Goal: Book appointment/travel/reservation

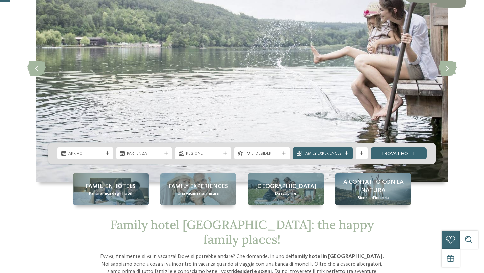
scroll to position [78, 0]
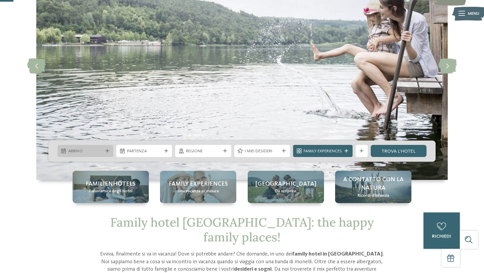
click at [105, 155] on div "Arrivo" at bounding box center [85, 151] width 56 height 12
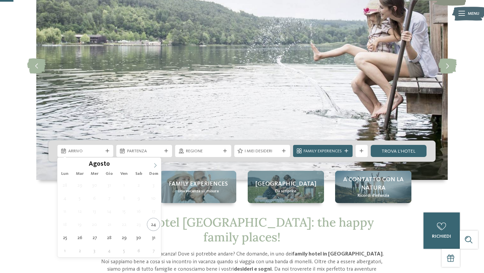
click at [156, 164] on icon at bounding box center [155, 165] width 5 height 5
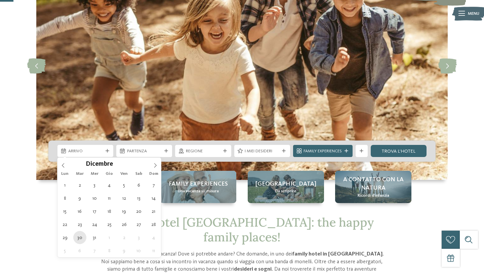
type div "30.12.2025"
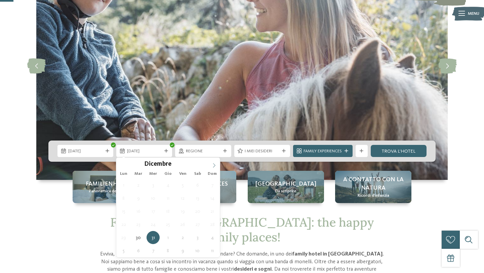
type input "****"
click at [214, 166] on icon at bounding box center [214, 165] width 5 height 5
type div "03.01.2026"
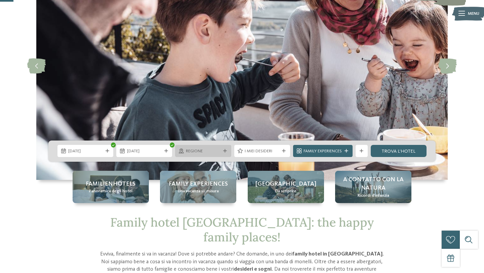
click at [225, 153] on div "Regione" at bounding box center [203, 151] width 56 height 12
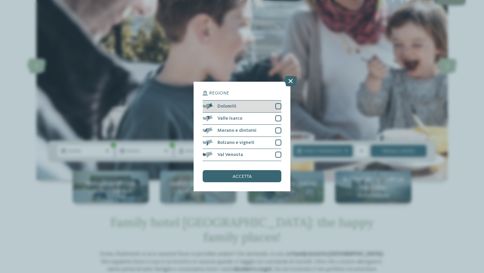
click at [277, 107] on div at bounding box center [278, 106] width 6 height 6
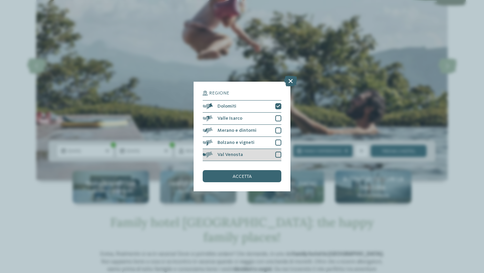
click at [279, 153] on div at bounding box center [278, 155] width 6 height 6
click at [279, 145] on div at bounding box center [278, 142] width 6 height 6
click at [253, 178] on div "accetta" at bounding box center [242, 176] width 79 height 12
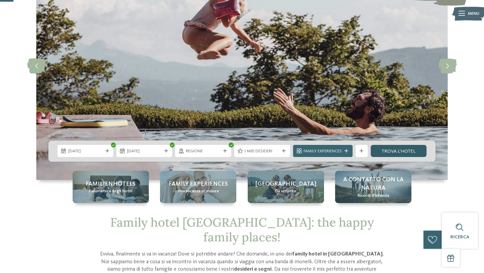
click at [395, 154] on link "trova l’hotel" at bounding box center [399, 151] width 56 height 12
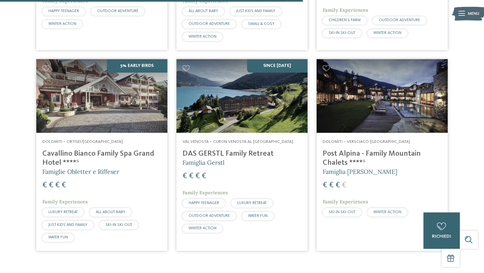
scroll to position [571, 0]
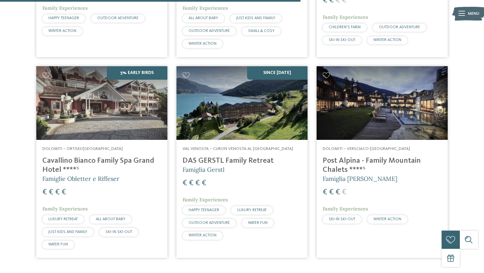
click at [83, 164] on h4 "Cavallino Bianco Family Spa Grand Hotel ****ˢ" at bounding box center [101, 165] width 119 height 18
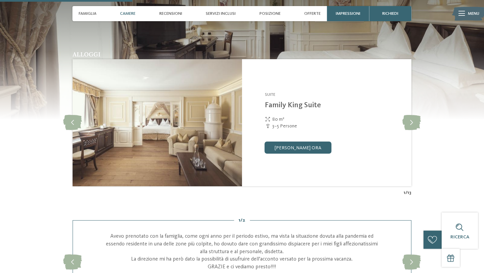
scroll to position [605, 0]
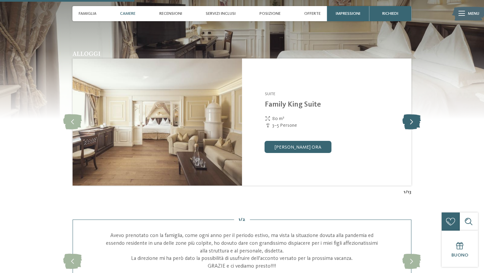
click at [414, 122] on icon at bounding box center [411, 122] width 18 height 15
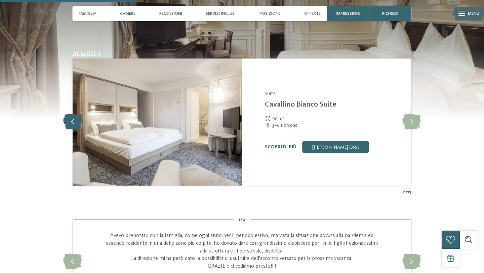
click at [68, 122] on icon at bounding box center [72, 122] width 18 height 15
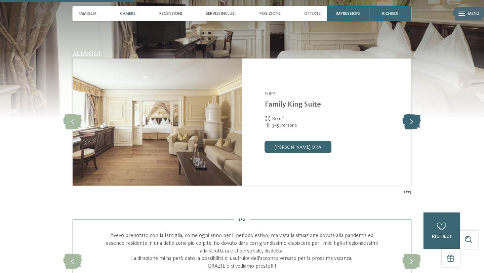
click at [413, 121] on icon at bounding box center [411, 122] width 18 height 15
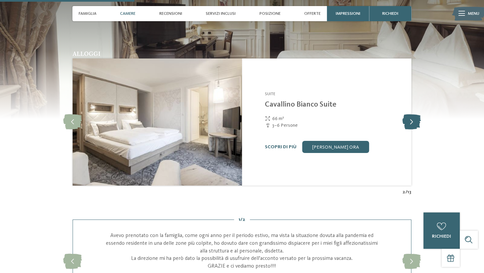
click at [413, 121] on icon at bounding box center [411, 122] width 18 height 15
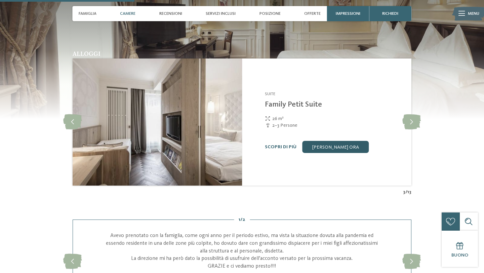
click at [321, 148] on link "[PERSON_NAME] ora" at bounding box center [335, 147] width 67 height 12
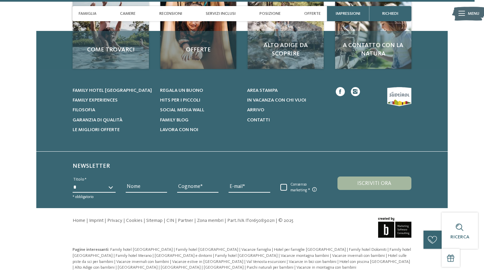
scroll to position [2255, 0]
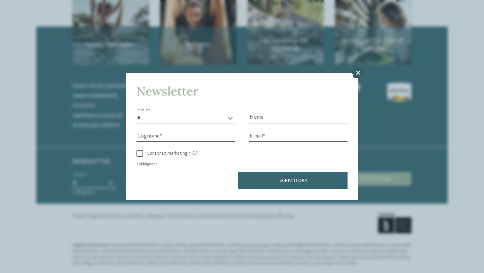
click at [359, 74] on icon at bounding box center [358, 73] width 13 height 11
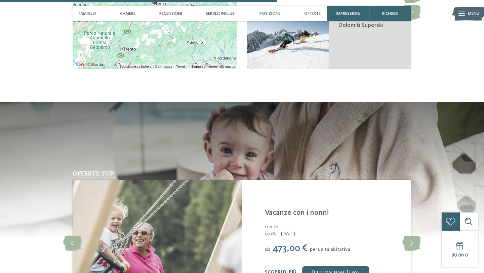
scroll to position [1290, 0]
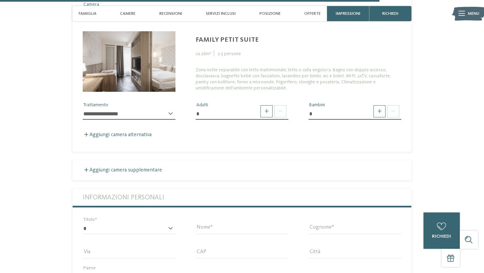
scroll to position [1769, 0]
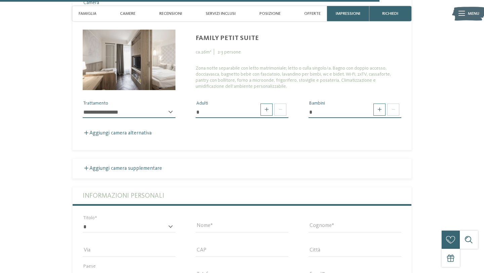
click at [132, 72] on img at bounding box center [129, 60] width 93 height 60
click at [145, 61] on img at bounding box center [129, 60] width 93 height 60
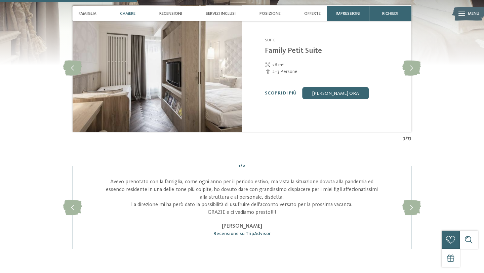
scroll to position [623, 0]
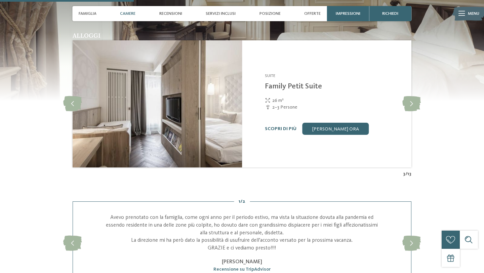
click at [110, 133] on img at bounding box center [157, 103] width 169 height 127
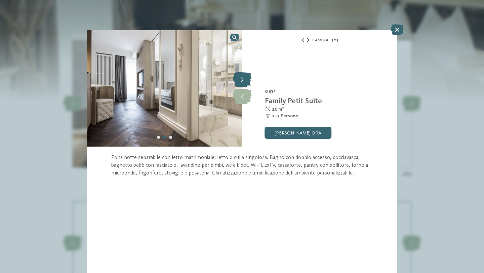
click at [245, 77] on icon at bounding box center [242, 80] width 18 height 15
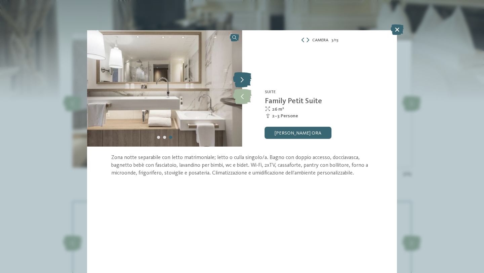
click at [242, 81] on icon at bounding box center [242, 80] width 18 height 15
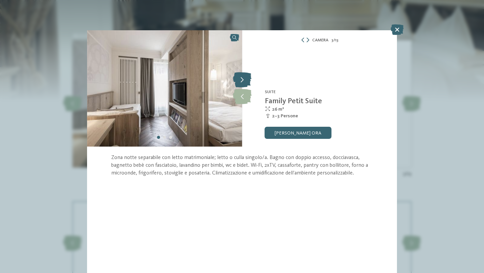
click at [242, 81] on icon at bounding box center [242, 80] width 18 height 15
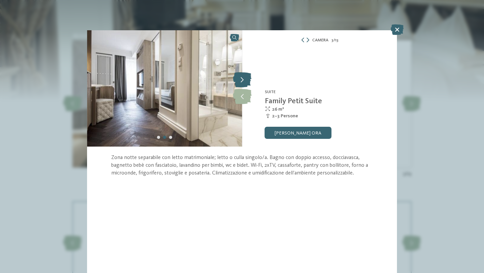
click at [242, 81] on icon at bounding box center [242, 80] width 18 height 15
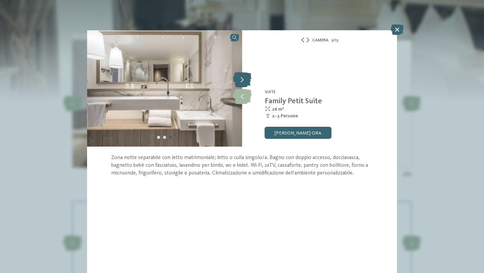
click at [242, 81] on icon at bounding box center [242, 80] width 18 height 15
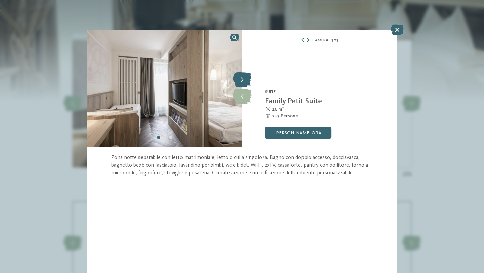
click at [242, 81] on icon at bounding box center [242, 80] width 18 height 15
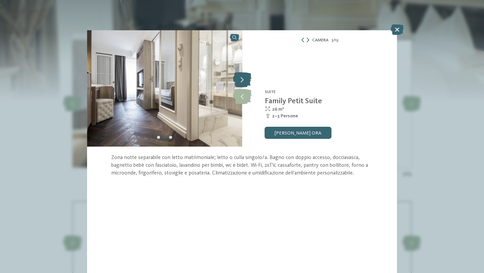
click at [242, 81] on icon at bounding box center [242, 80] width 18 height 15
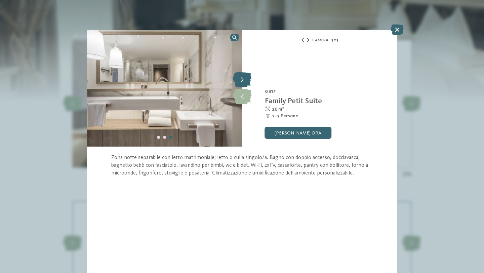
click at [242, 81] on icon at bounding box center [242, 80] width 18 height 15
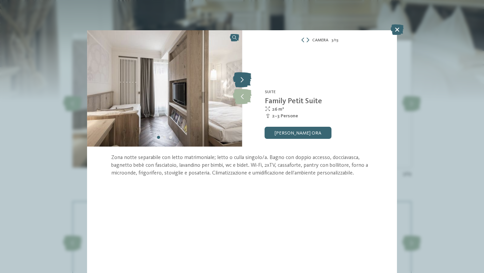
click at [242, 81] on icon at bounding box center [242, 80] width 18 height 15
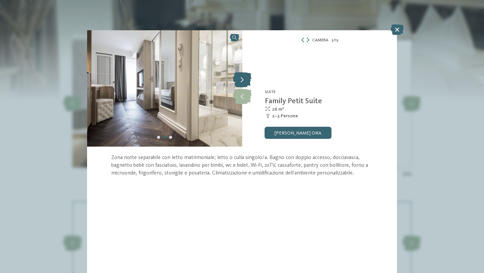
click at [242, 81] on icon at bounding box center [242, 80] width 18 height 15
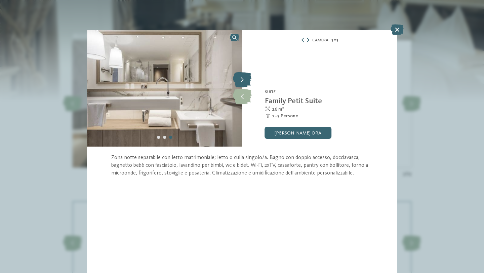
click at [242, 81] on icon at bounding box center [242, 80] width 18 height 15
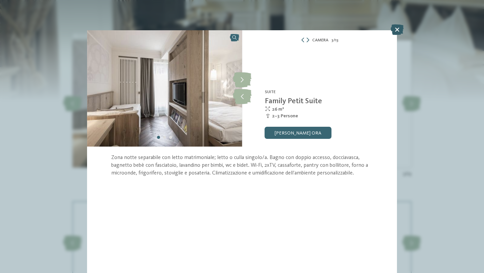
click at [396, 30] on icon at bounding box center [397, 29] width 13 height 11
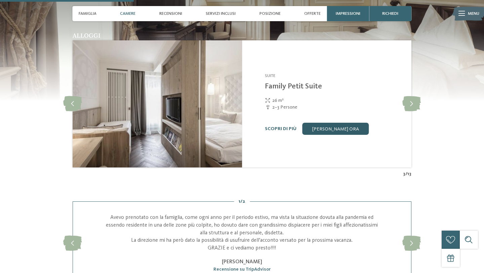
click at [337, 130] on link "[PERSON_NAME] ora" at bounding box center [335, 129] width 67 height 12
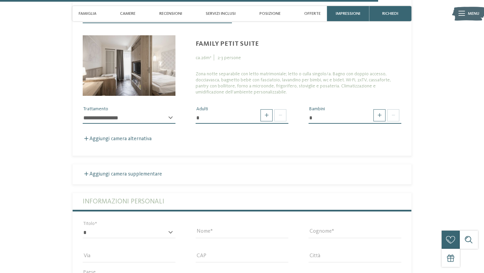
scroll to position [1766, 0]
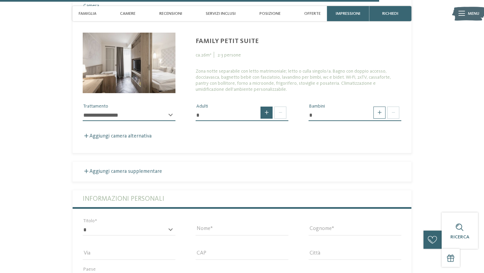
click at [266, 117] on span at bounding box center [266, 113] width 12 height 12
click at [277, 114] on span at bounding box center [280, 113] width 12 height 12
type input "*"
click at [380, 112] on span at bounding box center [379, 113] width 12 height 12
type input "*"
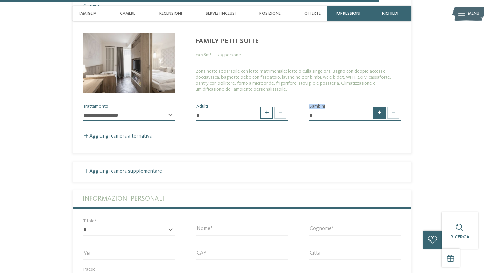
click at [380, 112] on span at bounding box center [379, 113] width 12 height 12
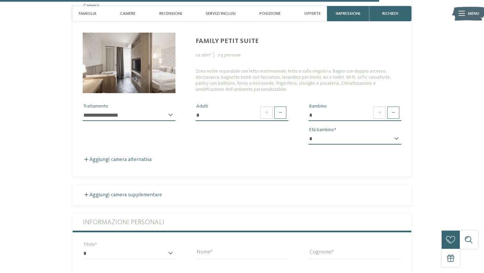
click at [396, 138] on div "* * * * * * * * * * * ** ** ** ** ** ** ** ** Età bambino" at bounding box center [355, 141] width 93 height 17
click at [398, 139] on select "* * * * * * * * * * * ** ** ** ** ** ** ** **" at bounding box center [355, 138] width 93 height 11
select select "*"
click at [378, 115] on span at bounding box center [379, 113] width 12 height 12
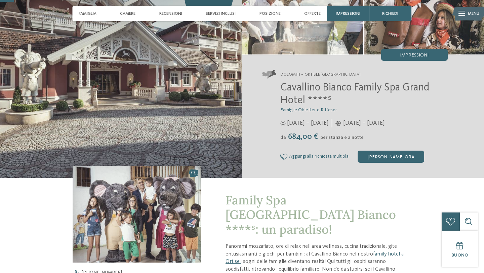
scroll to position [0, 0]
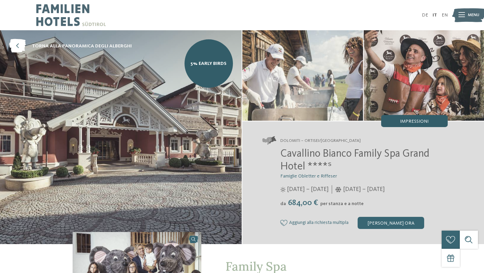
click at [421, 119] on span "Impressioni" at bounding box center [414, 121] width 29 height 5
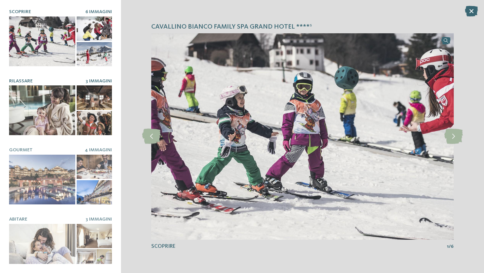
click at [58, 111] on div at bounding box center [42, 110] width 66 height 50
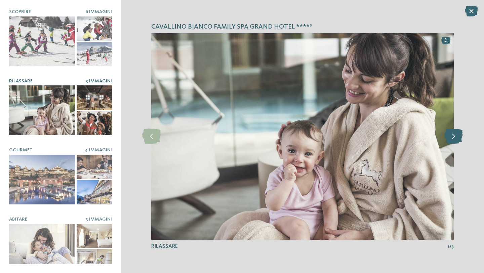
click at [457, 134] on icon at bounding box center [453, 136] width 18 height 15
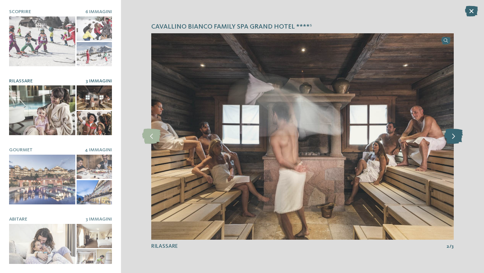
click at [457, 134] on icon at bounding box center [453, 136] width 18 height 15
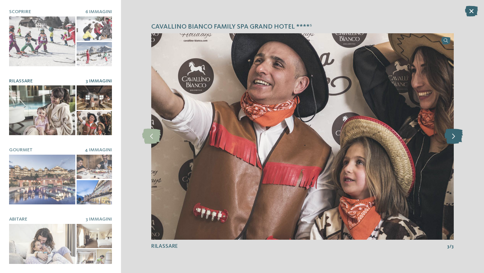
click at [457, 134] on icon at bounding box center [453, 136] width 18 height 15
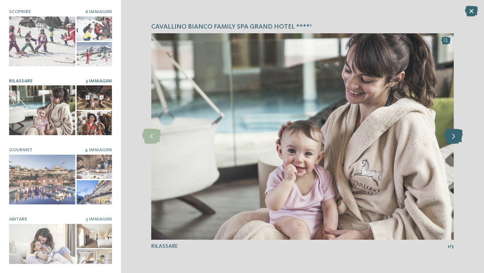
click at [457, 134] on icon at bounding box center [453, 136] width 18 height 15
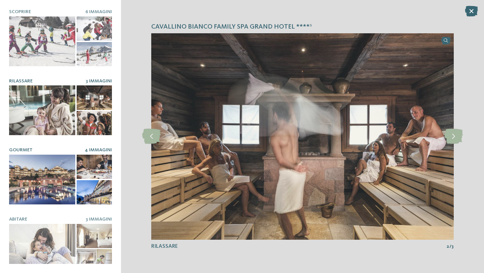
click at [57, 188] on div at bounding box center [42, 180] width 66 height 50
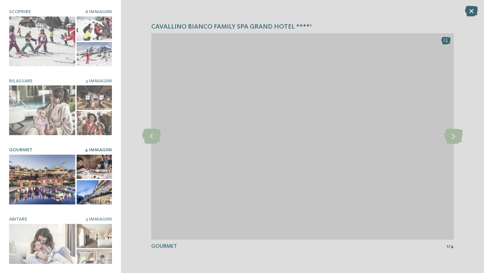
scroll to position [9, 0]
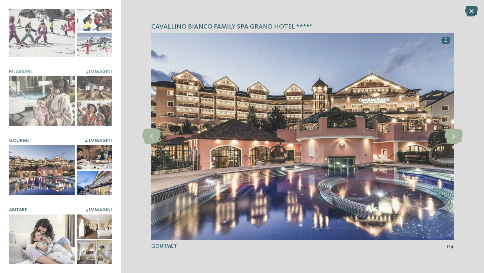
click at [48, 235] on div at bounding box center [42, 239] width 66 height 50
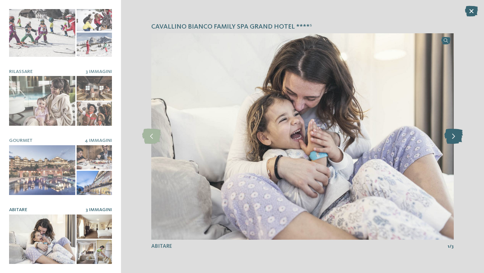
click at [454, 137] on icon at bounding box center [453, 136] width 18 height 15
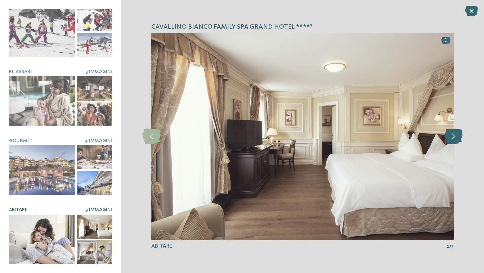
click at [454, 137] on icon at bounding box center [453, 136] width 18 height 15
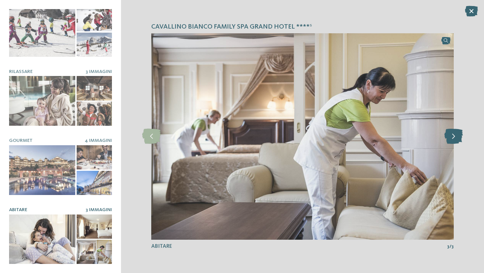
click at [454, 137] on icon at bounding box center [453, 136] width 18 height 15
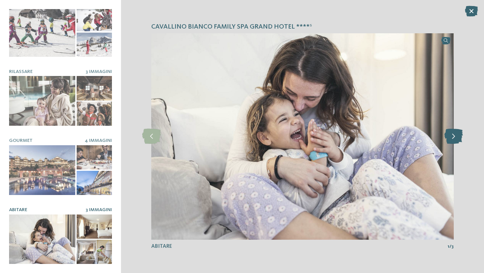
click at [454, 137] on icon at bounding box center [453, 136] width 18 height 15
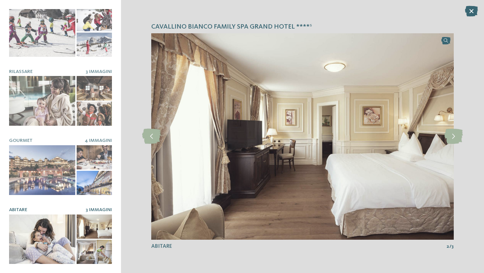
scroll to position [0, 0]
